Goal: Task Accomplishment & Management: Complete application form

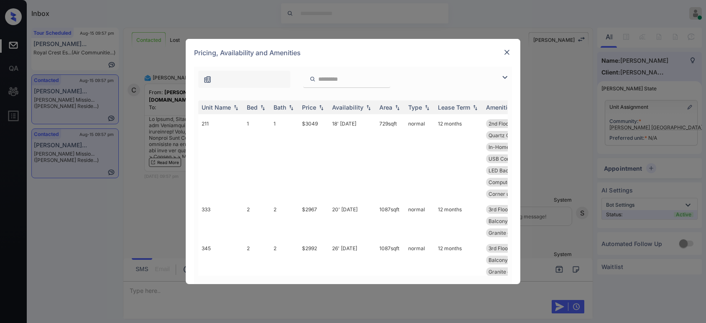
scroll to position [558, 0]
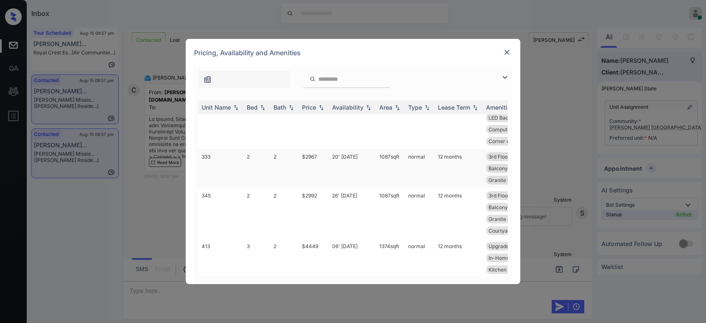
click at [311, 154] on td "$2967" at bounding box center [314, 168] width 30 height 39
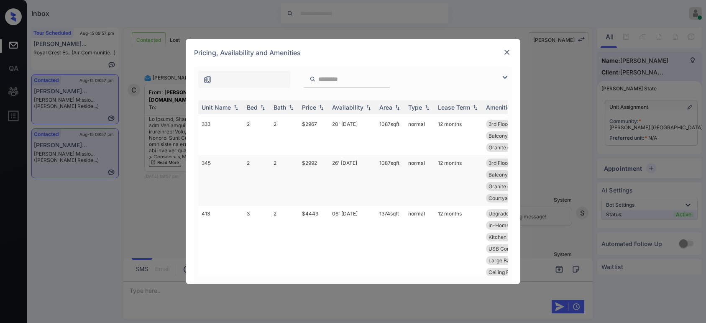
scroll to position [589, 0]
click at [310, 127] on td "$2967" at bounding box center [314, 137] width 30 height 39
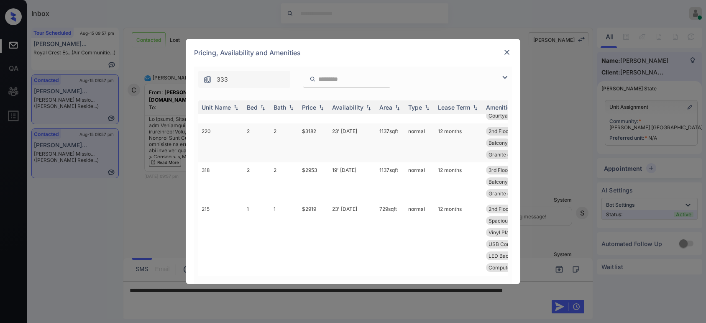
scroll to position [775, 0]
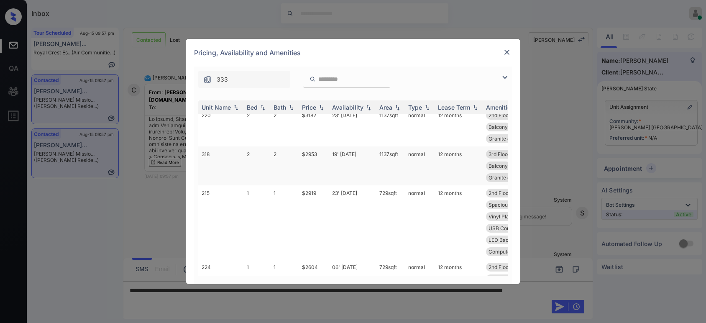
click at [320, 152] on td "$2953" at bounding box center [314, 165] width 30 height 39
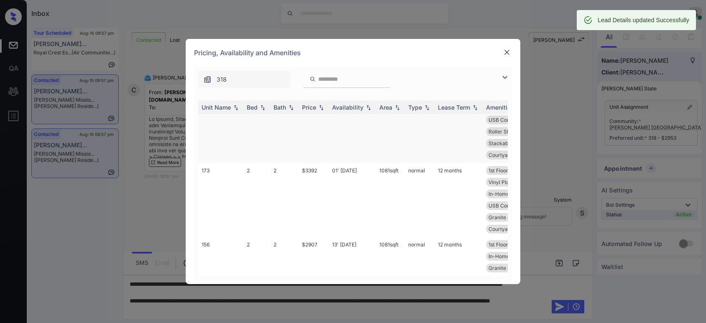
scroll to position [1377, 0]
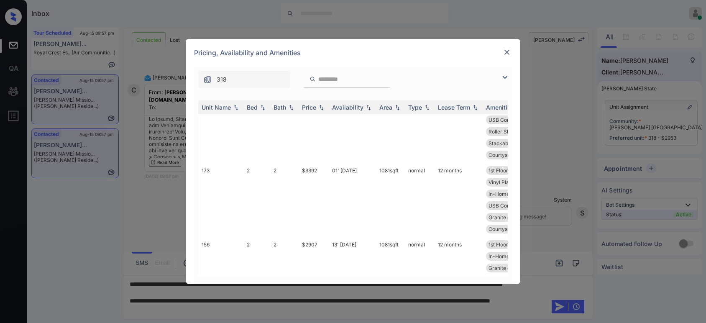
click at [503, 53] on img at bounding box center [507, 52] width 8 height 8
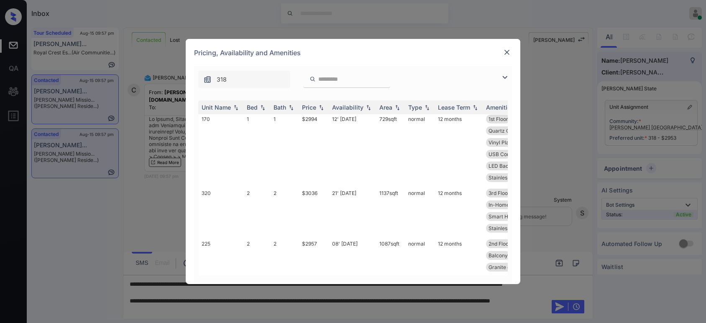
scroll to position [1377, 0]
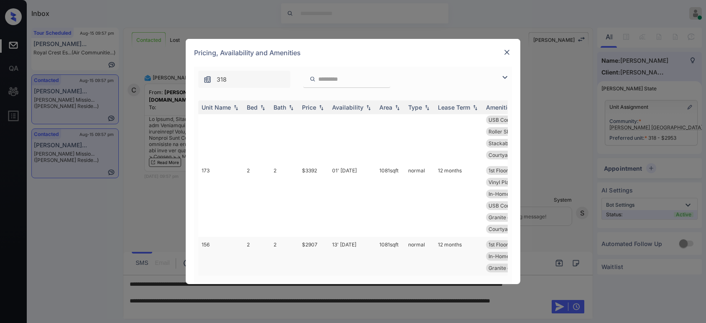
click at [316, 239] on td "$2907" at bounding box center [314, 256] width 30 height 39
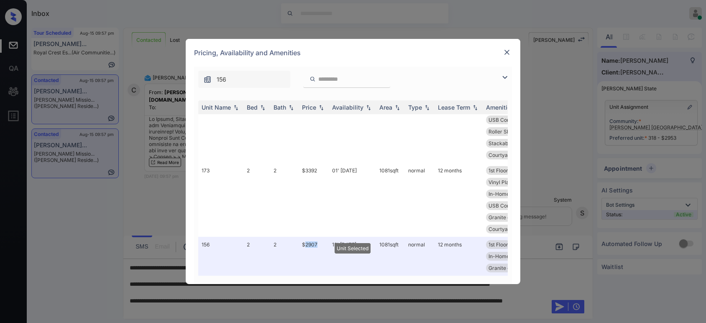
click at [502, 52] on div "Pricing, Availability and Amenities" at bounding box center [353, 53] width 335 height 28
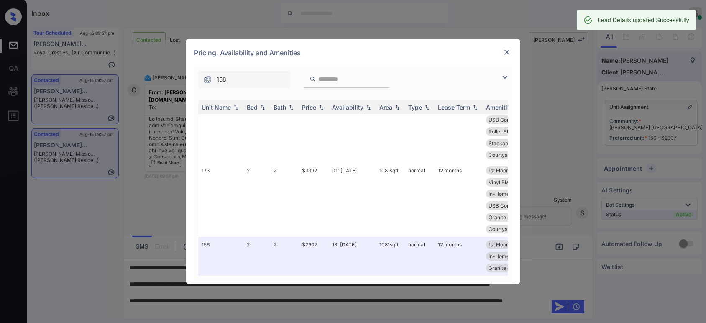
click at [508, 52] on img at bounding box center [507, 52] width 8 height 8
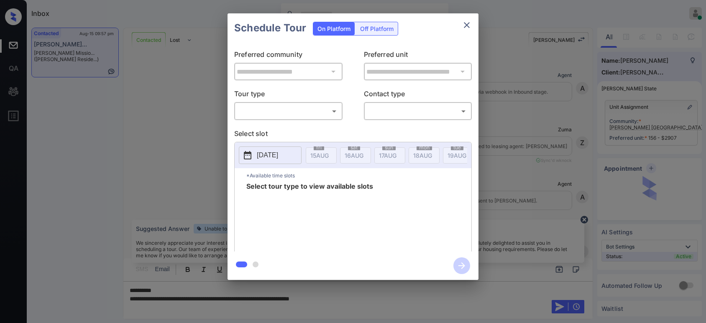
scroll to position [415, 0]
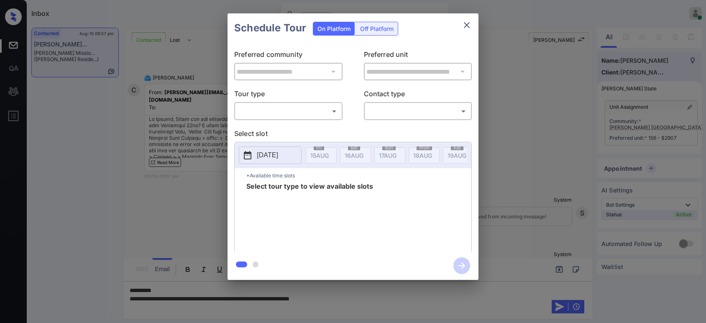
drag, startPoint x: 280, startPoint y: 96, endPoint x: 281, endPoint y: 104, distance: 8.4
click at [281, 103] on div "Tour type ​ ​" at bounding box center [288, 104] width 108 height 31
click at [278, 118] on div "​ ​" at bounding box center [288, 111] width 108 height 18
click at [272, 110] on body "Inbox Hope Jatap Online Set yourself offline Set yourself on break Profile Swit…" at bounding box center [353, 161] width 706 height 323
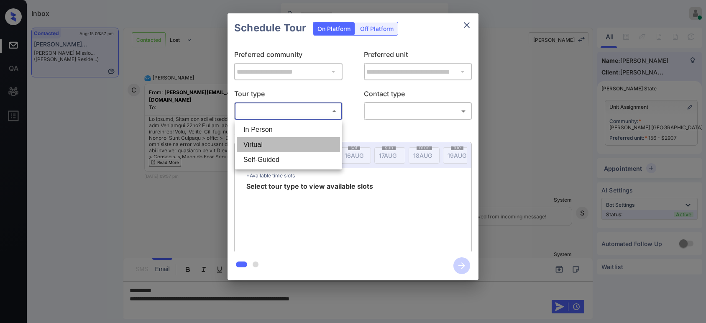
drag, startPoint x: 258, startPoint y: 138, endPoint x: 271, endPoint y: 131, distance: 14.8
click at [260, 137] on li "Virtual" at bounding box center [288, 144] width 103 height 15
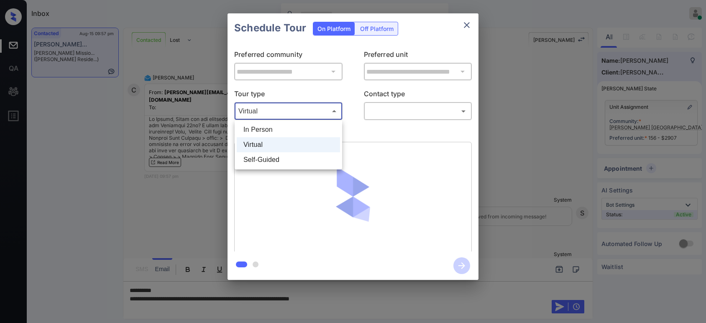
click at [295, 108] on body "Inbox Hope Jatap Online Set yourself offline Set yourself on break Profile Swit…" at bounding box center [353, 161] width 706 height 323
drag, startPoint x: 284, startPoint y: 129, endPoint x: 296, endPoint y: 128, distance: 12.2
click at [288, 129] on li "In Person" at bounding box center [288, 129] width 103 height 15
type input "********"
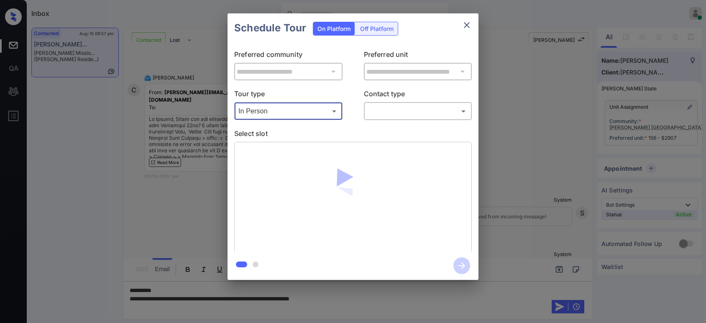
click at [420, 108] on body "Inbox Hope Jatap Online Set yourself offline Set yourself on break Profile Swit…" at bounding box center [353, 161] width 706 height 323
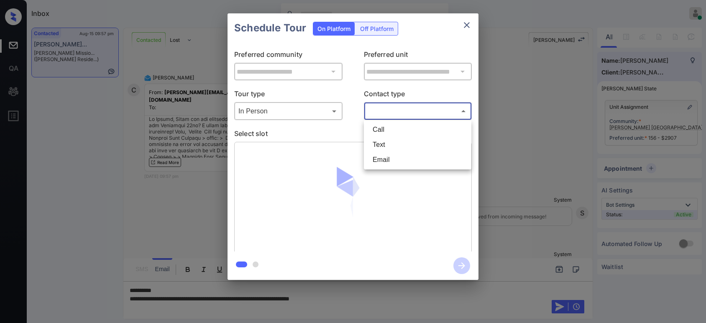
click at [377, 150] on li "Text" at bounding box center [417, 144] width 103 height 15
type input "****"
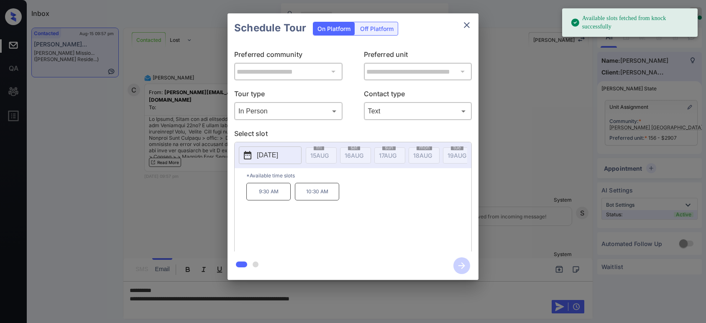
click at [278, 156] on p "2025-08-25" at bounding box center [267, 155] width 21 height 10
click at [328, 180] on icon at bounding box center [326, 181] width 5 height 5
click at [334, 231] on div "13" at bounding box center [334, 230] width 11 height 11
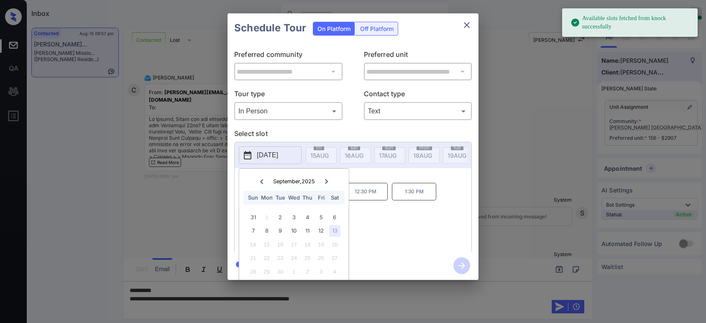
click at [529, 199] on div "**********" at bounding box center [353, 146] width 706 height 293
